Goal: Task Accomplishment & Management: Complete application form

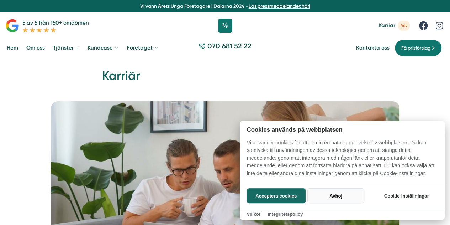
click at [340, 197] on button "Avböj" at bounding box center [336, 195] width 57 height 15
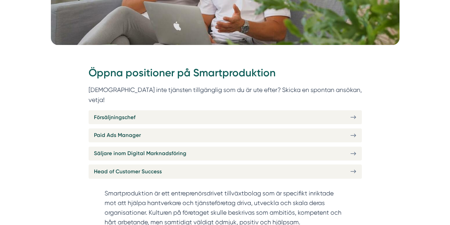
scroll to position [220, 0]
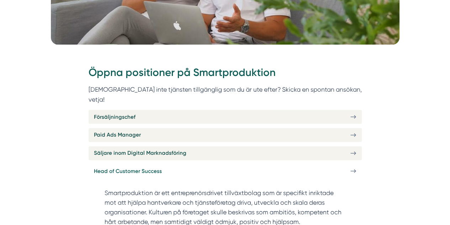
click at [354, 168] on icon at bounding box center [354, 171] width 6 height 6
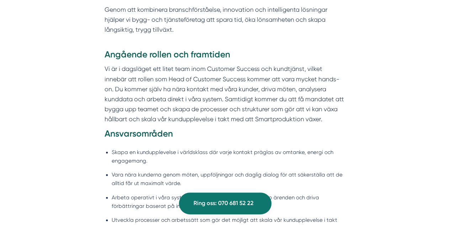
scroll to position [437, 0]
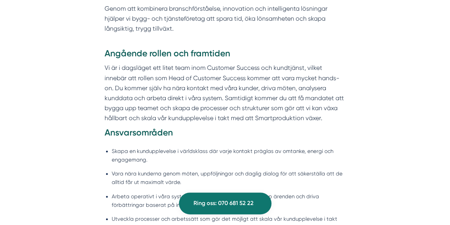
click at [204, 73] on p "Vi är i dagsläget ett litet team inom Customer Success och kundtjänst, vilket i…" at bounding box center [225, 93] width 241 height 60
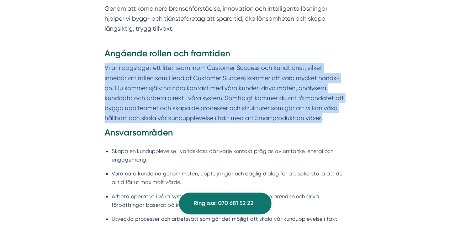
click at [204, 73] on p "Vi är i dagsläget ett litet team inom Customer Success och kundtjänst, vilket i…" at bounding box center [225, 93] width 241 height 60
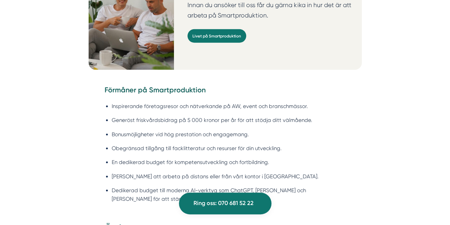
scroll to position [949, 0]
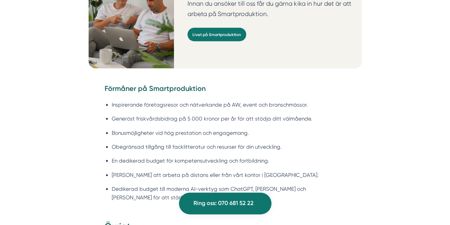
click at [195, 100] on li "Inspirerande företagsresor och nätverkande på AW, event och branschmässor." at bounding box center [229, 104] width 234 height 9
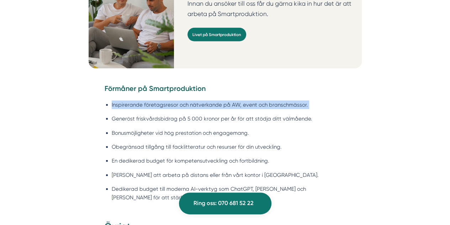
click at [195, 100] on li "Inspirerande företagsresor och nätverkande på AW, event och branschmässor." at bounding box center [229, 104] width 234 height 9
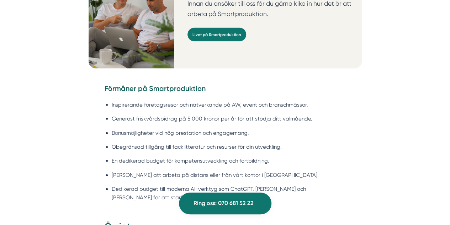
click at [192, 114] on li "Generöst friskvårdsbidrag på 5 000 kronor per år för att stödja ditt välmående." at bounding box center [229, 118] width 234 height 9
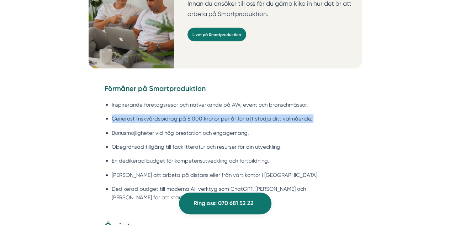
click at [192, 114] on li "Generöst friskvårdsbidrag på 5 000 kronor per år för att stödja ditt välmående." at bounding box center [229, 118] width 234 height 9
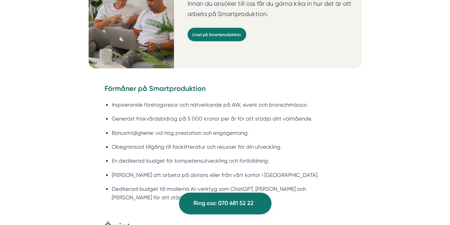
click at [192, 107] on ul "Inspirerande företagsresor och nätverkande på AW, event och branschmässor. Gene…" at bounding box center [225, 153] width 241 height 114
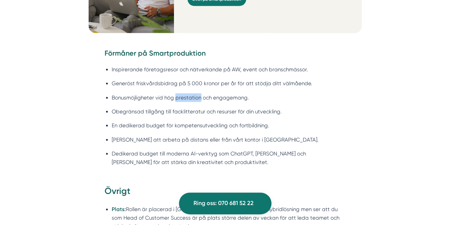
scroll to position [986, 0]
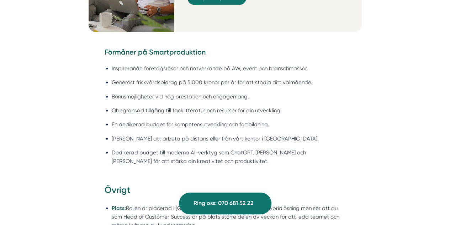
click at [192, 120] on li "En dedikerad budget för kompetensutveckling och fortbildning." at bounding box center [229, 124] width 234 height 9
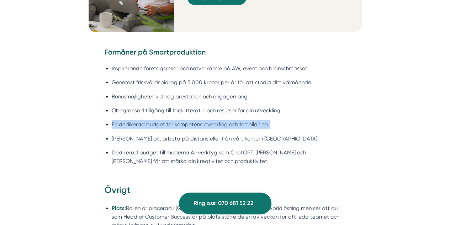
click at [192, 120] on li "En dedikerad budget för kompetensutveckling och fortbildning." at bounding box center [229, 124] width 234 height 9
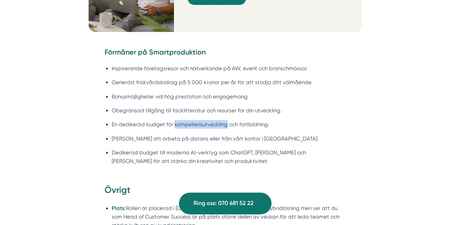
click at [192, 120] on li "En dedikerad budget för kompetensutveckling och fortbildning." at bounding box center [229, 124] width 234 height 9
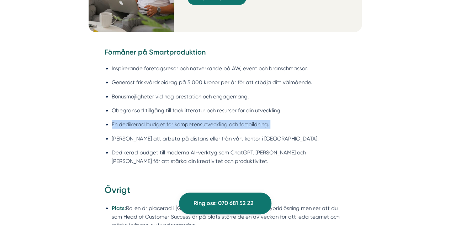
click at [192, 120] on li "En dedikerad budget för kompetensutveckling och fortbildning." at bounding box center [229, 124] width 234 height 9
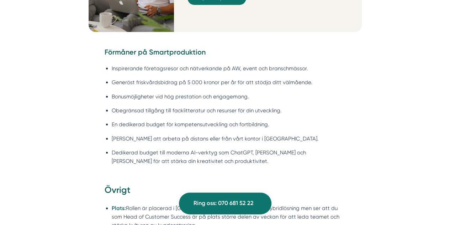
click at [187, 134] on li "Frihet att arbeta på distans eller från vårt kontor i Stockholm." at bounding box center [229, 138] width 234 height 9
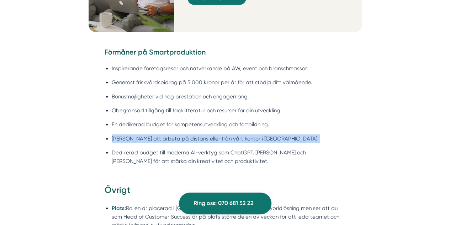
click at [187, 134] on li "Frihet att arbeta på distans eller från vårt kontor i Stockholm." at bounding box center [229, 138] width 234 height 9
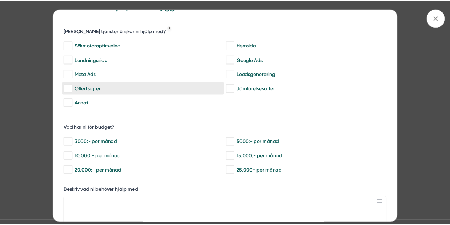
scroll to position [23, 0]
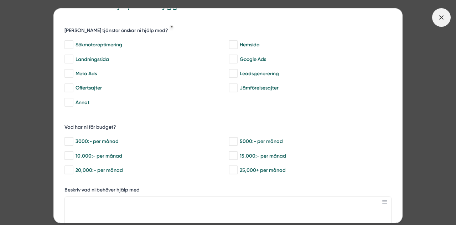
click at [444, 10] on span at bounding box center [441, 17] width 19 height 19
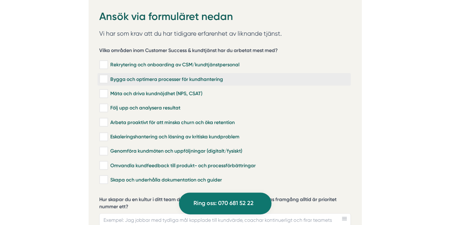
scroll to position [1426, 0]
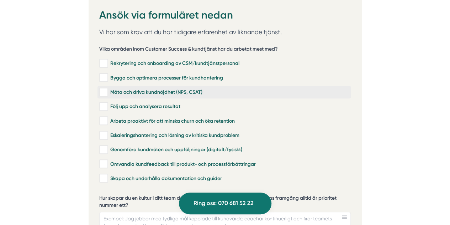
click at [106, 89] on input "Mäta och driva kundnöjdhet (NPS, CSAT)" at bounding box center [103, 92] width 8 height 7
checkbox input "true"
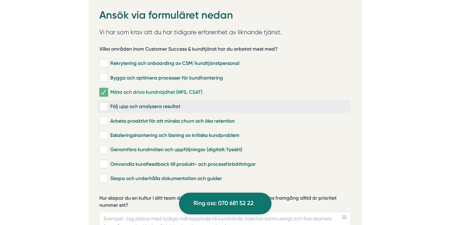
click at [101, 103] on input "Följ upp och analysera resultat" at bounding box center [103, 106] width 8 height 7
checkbox input "true"
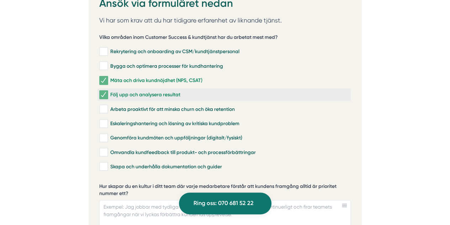
scroll to position [1438, 0]
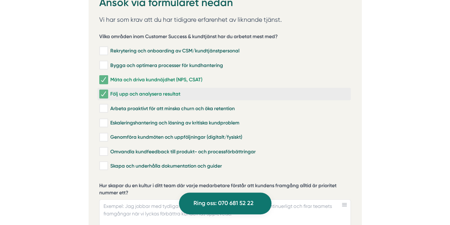
click at [101, 105] on input "Arbeta proaktivt för att minska churn och öka retention" at bounding box center [103, 108] width 8 height 7
checkbox input "true"
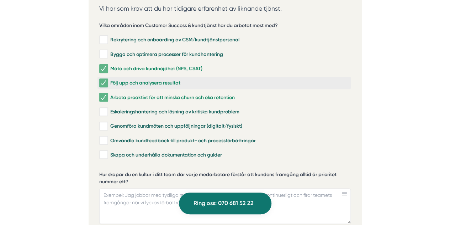
scroll to position [1449, 0]
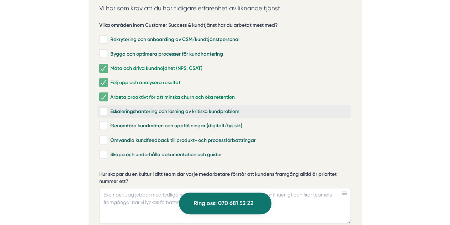
click at [103, 108] on input "Eskaleringshantering och lösning av kritiska kundproblem" at bounding box center [103, 111] width 8 height 7
checkbox input "true"
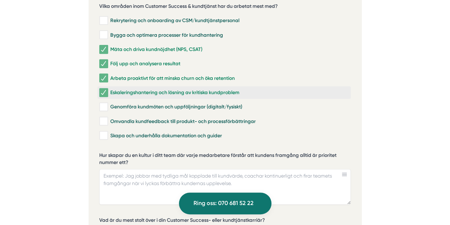
scroll to position [1469, 0]
click at [103, 103] on input "Genomföra kundmöten och uppföljningar (digitalt/fysiskt)" at bounding box center [103, 106] width 8 height 7
checkbox input "true"
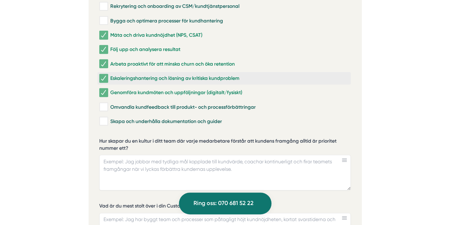
click at [103, 103] on input "Omvandla kundfeedback till produkt- och processförbättringar" at bounding box center [103, 106] width 8 height 7
checkbox input "true"
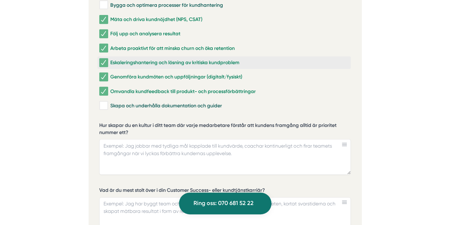
scroll to position [1499, 0]
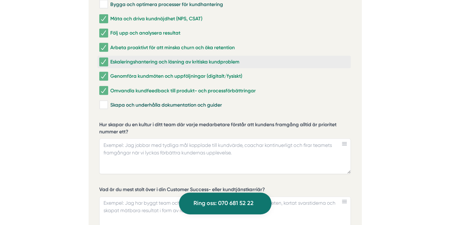
click at [103, 101] on input "Skapa och underhålla dokumentation och guider" at bounding box center [103, 104] width 8 height 7
checkbox input "true"
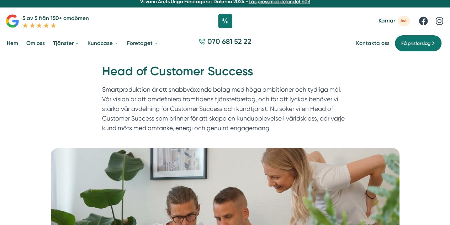
scroll to position [0, 0]
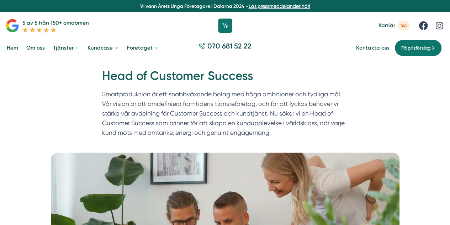
click at [40, 46] on link "Om oss" at bounding box center [35, 48] width 21 height 18
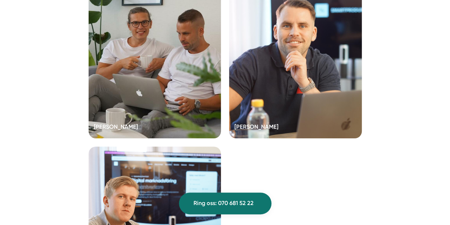
scroll to position [1381, 0]
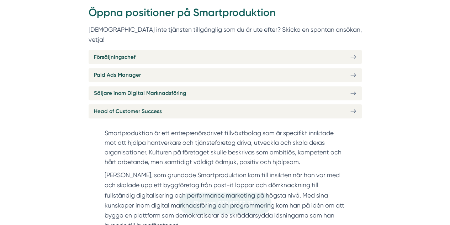
scroll to position [281, 0]
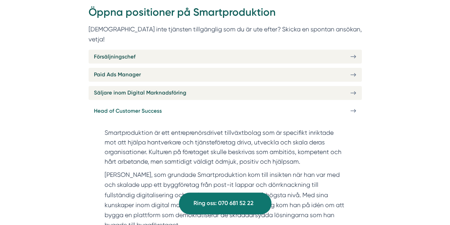
click at [145, 106] on span "Head of Customer Success" at bounding box center [128, 110] width 68 height 9
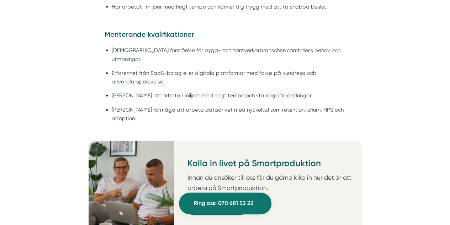
scroll to position [779, 0]
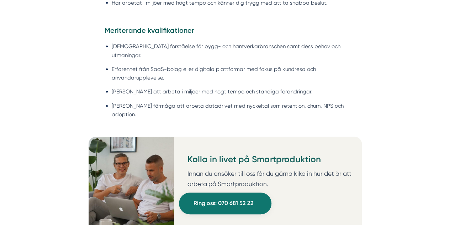
click at [196, 50] on li "God förståelse för bygg- och hantverkarbranschen samt dess behov och utmaningar." at bounding box center [229, 50] width 234 height 17
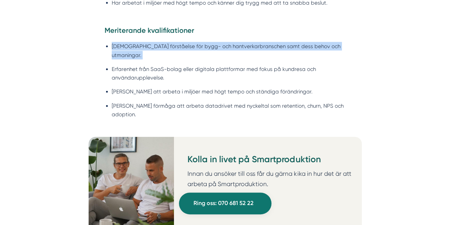
click at [196, 50] on li "God förståelse för bygg- och hantverkarbranschen samt dess behov och utmaningar." at bounding box center [229, 50] width 234 height 17
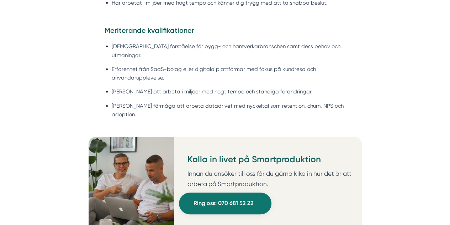
click at [195, 65] on li "Erfarenhet från SaaS-bolag eller digitala plattformar med fokus på kundresa och…" at bounding box center [229, 73] width 234 height 17
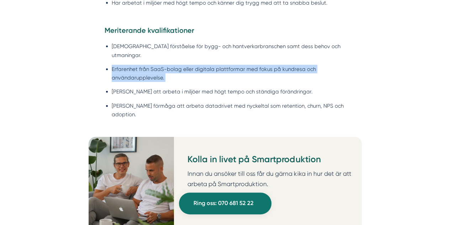
click at [195, 65] on li "Erfarenhet från SaaS-bolag eller digitala plattformar med fokus på kundresa och…" at bounding box center [229, 73] width 234 height 17
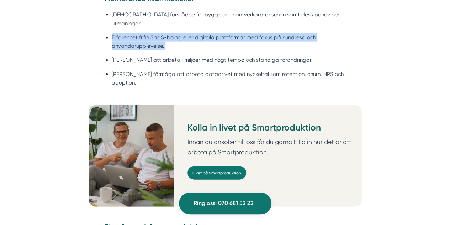
scroll to position [811, 0]
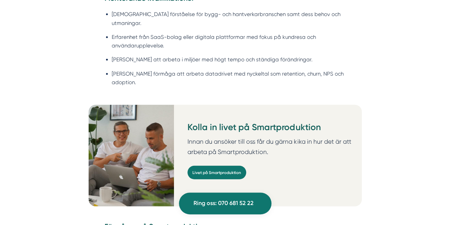
click at [195, 69] on li "Stark förmåga att arbeta datadrivet med nyckeltal som retention, churn, NPS och…" at bounding box center [229, 77] width 234 height 17
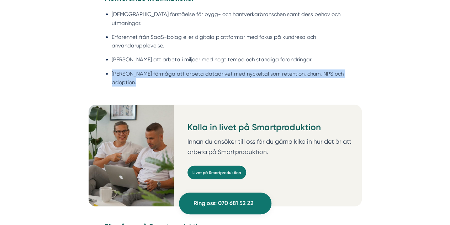
click at [195, 69] on li "Stark förmåga att arbeta datadrivet med nyckeltal som retention, churn, NPS och…" at bounding box center [229, 77] width 234 height 17
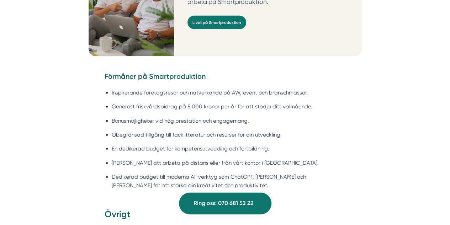
scroll to position [978, 0]
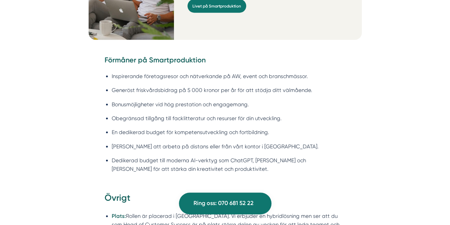
click at [195, 72] on li "Inspirerande företagsresor och nätverkande på AW, event och branschmässor." at bounding box center [229, 76] width 234 height 9
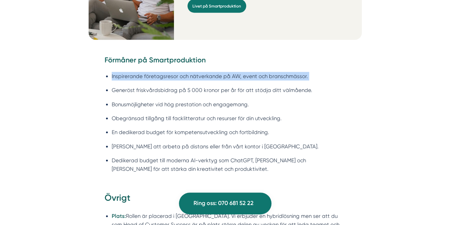
click at [195, 72] on li "Inspirerande företagsresor och nätverkande på AW, event och branschmässor." at bounding box center [229, 76] width 234 height 9
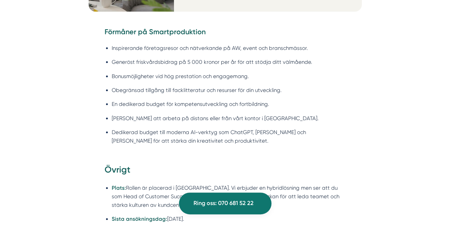
scroll to position [1006, 0]
click at [187, 80] on ul "Inspirerande företagsresor och nätverkande på AW, event och branschmässor. Gene…" at bounding box center [225, 96] width 241 height 114
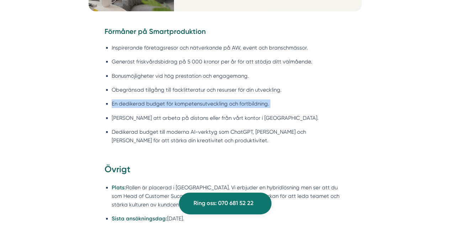
click at [187, 80] on ul "Inspirerande företagsresor och nätverkande på AW, event och branschmässor. Gene…" at bounding box center [225, 96] width 241 height 114
click at [183, 82] on ul "Inspirerande företagsresor och nätverkande på AW, event och branschmässor. Gene…" at bounding box center [225, 96] width 241 height 114
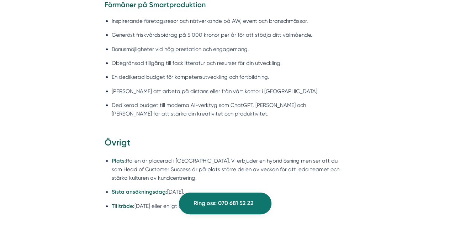
scroll to position [1033, 0]
click at [183, 82] on ul "Inspirerande företagsresor och nätverkande på AW, event och branschmässor. Gene…" at bounding box center [225, 69] width 241 height 114
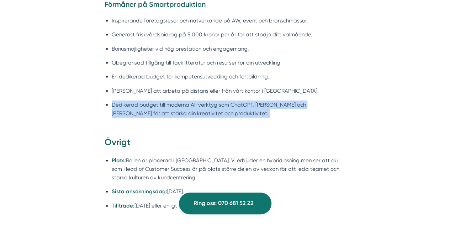
click at [183, 82] on ul "Inspirerande företagsresor och nätverkande på AW, event och branschmässor. Gene…" at bounding box center [225, 69] width 241 height 114
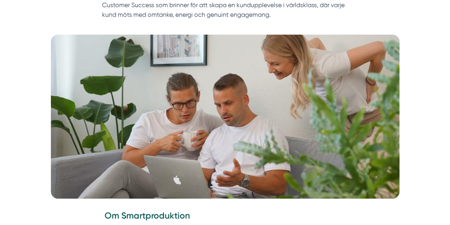
scroll to position [212, 0]
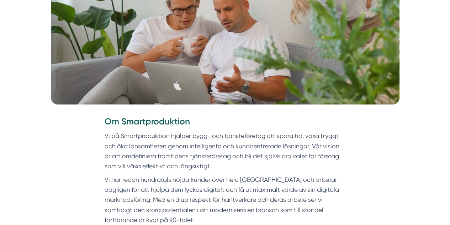
click at [164, 121] on strong "Om Smartproduktion" at bounding box center [147, 121] width 85 height 10
copy strong "Smartproduktion"
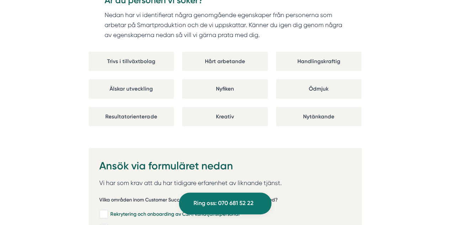
scroll to position [1361, 0]
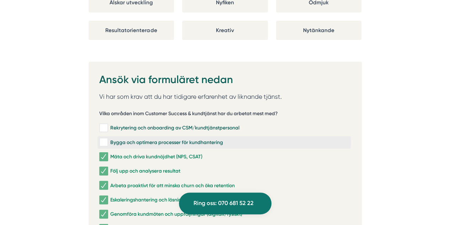
click at [105, 139] on input "Bygga och optimera processer för kundhantering" at bounding box center [103, 142] width 8 height 7
checkbox input "true"
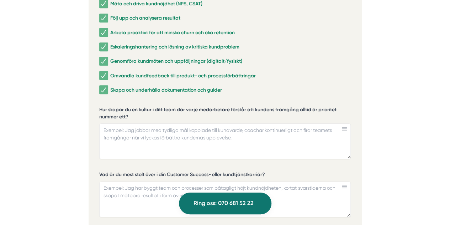
scroll to position [1514, 0]
drag, startPoint x: 128, startPoint y: 100, endPoint x: 100, endPoint y: 94, distance: 29.2
click at [104, 106] on label "Hur skapar du en kultur i ditt team där varje medarbetare förstår att kundens f…" at bounding box center [225, 114] width 252 height 16
click at [104, 123] on textarea "Hur skapar du en kultur i ditt team där varje medarbetare förstår att kundens f…" at bounding box center [225, 141] width 252 height 36
drag, startPoint x: 99, startPoint y: 94, endPoint x: 127, endPoint y: 95, distance: 27.8
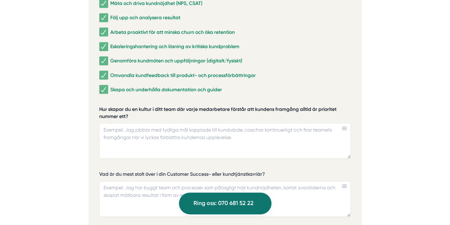
click at [127, 106] on label "Hur skapar du en kultur i ditt team där varje medarbetare förstår att kundens f…" at bounding box center [225, 114] width 252 height 16
click at [127, 123] on textarea "Hur skapar du en kultur i ditt team där varje medarbetare förstår att kundens f…" at bounding box center [225, 141] width 252 height 36
paste textarea "Jag tror att man bygger en kundfokuserad kultur genom att börja med att förankr…"
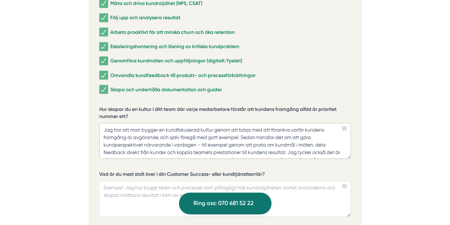
scroll to position [19, 0]
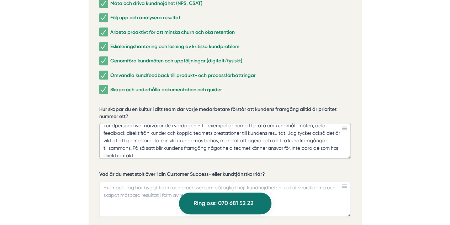
click at [200, 123] on textarea "Jag tror att man bygger en kundfokuserad kultur genom att börja med att förankr…" at bounding box center [225, 141] width 252 height 36
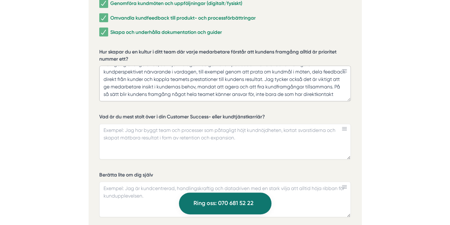
scroll to position [1581, 0]
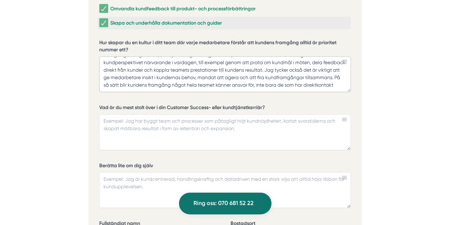
type textarea "Jag tror att man bygger en kundfokuserad kultur genom att börja med att förankr…"
drag, startPoint x: 271, startPoint y: 91, endPoint x: 97, endPoint y: 82, distance: 174.0
click at [97, 82] on div "Ansök via formuläret nedan Vi har som krav att du har tidigare erfarenhet av li…" at bounding box center [225, 109] width 273 height 535
click at [169, 114] on textarea "Vad är du mest stolt över i din Customer Success- eller kundtjänstkarriär?" at bounding box center [225, 132] width 252 height 36
paste textarea "Det jag är mest stolt över i min customer success-karriär är min förmåga att by…"
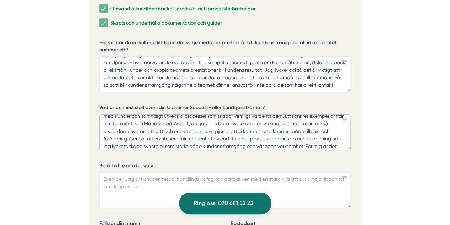
scroll to position [0, 0]
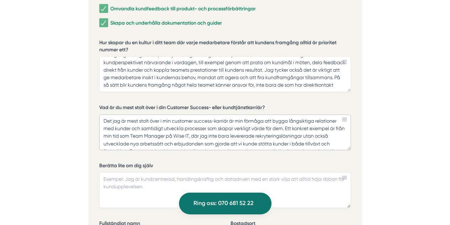
drag, startPoint x: 215, startPoint y: 105, endPoint x: 175, endPoint y: 106, distance: 40.3
click at [175, 114] on textarea "Det jag är mest stolt över i min customer success-karriär är min förmåga att by…" at bounding box center [225, 132] width 252 height 36
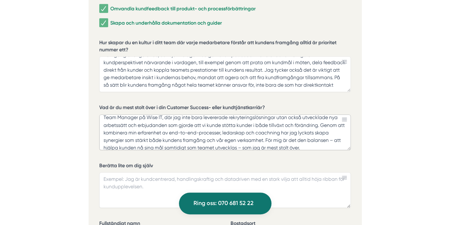
scroll to position [23, 0]
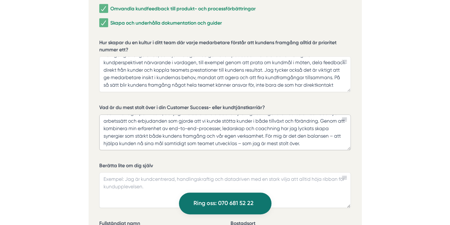
click at [335, 120] on textarea "Det jag är mest stolt över i min karriär är min förmåga att bygga långsiktiga r…" at bounding box center [225, 132] width 252 height 36
click at [241, 126] on textarea "Det jag är mest stolt över i min karriär är min förmåga att bygga långsiktiga r…" at bounding box center [225, 132] width 252 height 36
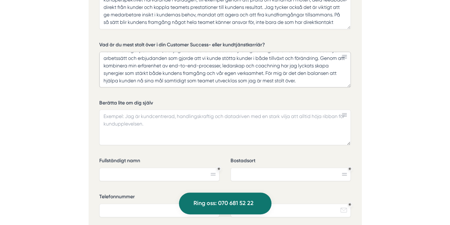
scroll to position [1645, 0]
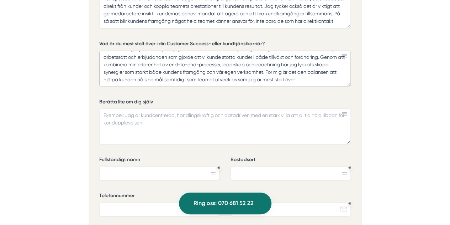
type textarea "Det jag är mest stolt över i min karriär är min förmåga att bygga långsiktiga r…"
click at [172, 108] on textarea "Berätta lite om dig själv" at bounding box center [225, 126] width 252 height 36
paste textarea "Jag är en engagerad och affärsdriven ledare som brinner för att bygga starka ku…"
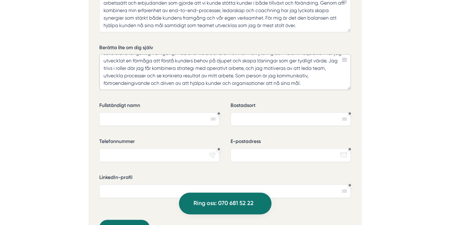
scroll to position [1702, 0]
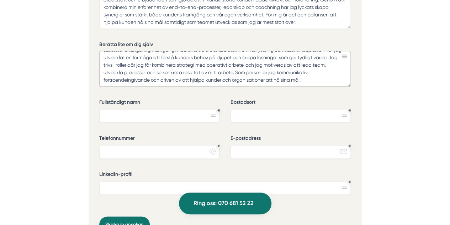
type textarea "Jag är en engagerad och affärsdriven ledare som brinner för att bygga starka ku…"
click at [172, 109] on input "Fullständigt namn" at bounding box center [159, 116] width 120 height 14
type input "Kristin Mörth Shakhovskoy"
click at [274, 109] on input "Bostadsort" at bounding box center [291, 116] width 120 height 14
click at [296, 109] on input "Stock" at bounding box center [291, 116] width 120 height 14
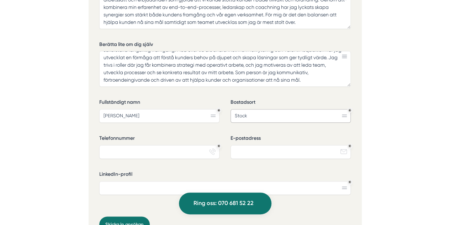
click at [296, 109] on input "Stock" at bounding box center [291, 116] width 120 height 14
type input "Stockholm"
click at [185, 145] on input "Telefonnummer" at bounding box center [159, 152] width 120 height 14
type input "0735686017"
click at [254, 145] on input "E-postadress" at bounding box center [291, 152] width 120 height 14
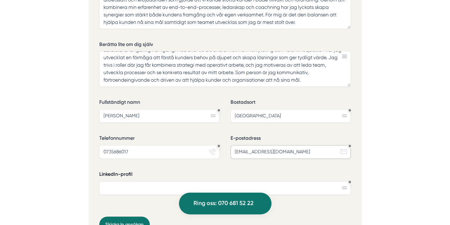
type input "kristinmorth@gmail.com"
click at [213, 171] on label "LinkedIn-profil" at bounding box center [225, 175] width 252 height 9
click at [213, 181] on input "LinkedIn-profil" at bounding box center [225, 188] width 252 height 14
paste input "www.linkedin.com/in/kristin-morth"
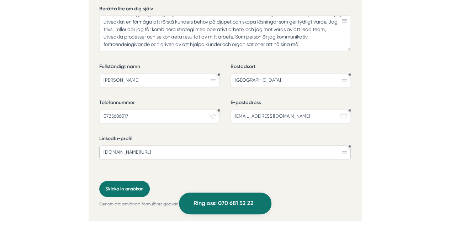
scroll to position [1772, 0]
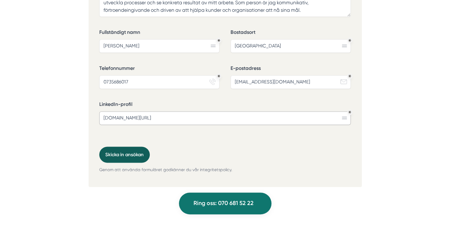
type input "www.linkedin.com/in/kristin-morth"
click at [134, 146] on button "Skicka in ansökan" at bounding box center [124, 154] width 51 height 16
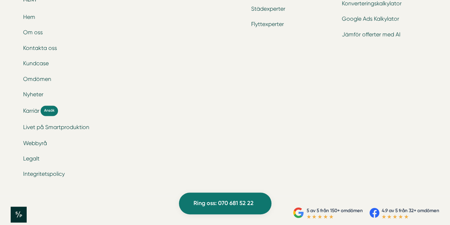
scroll to position [553, 0]
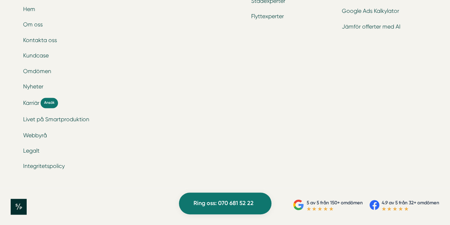
click at [137, 124] on li "Livet på Smartproduktion" at bounding box center [87, 120] width 129 height 10
